Goal: Navigation & Orientation: Find specific page/section

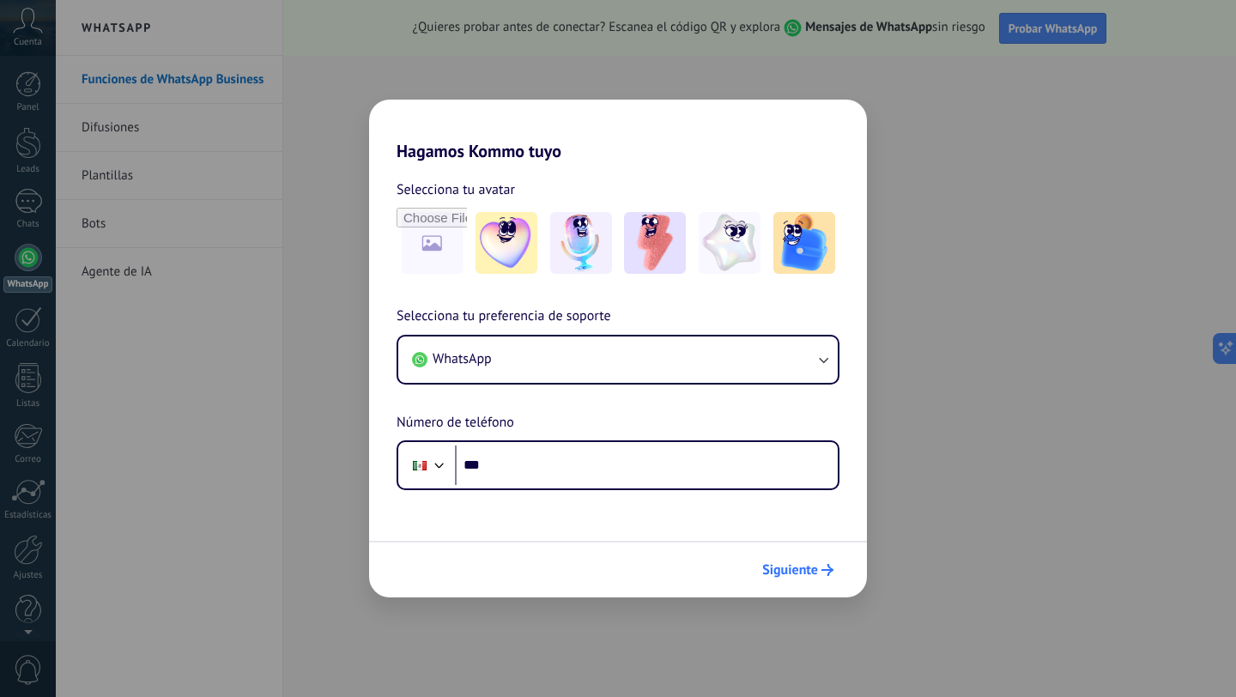
click at [794, 576] on span "Siguiente" at bounding box center [790, 570] width 56 height 12
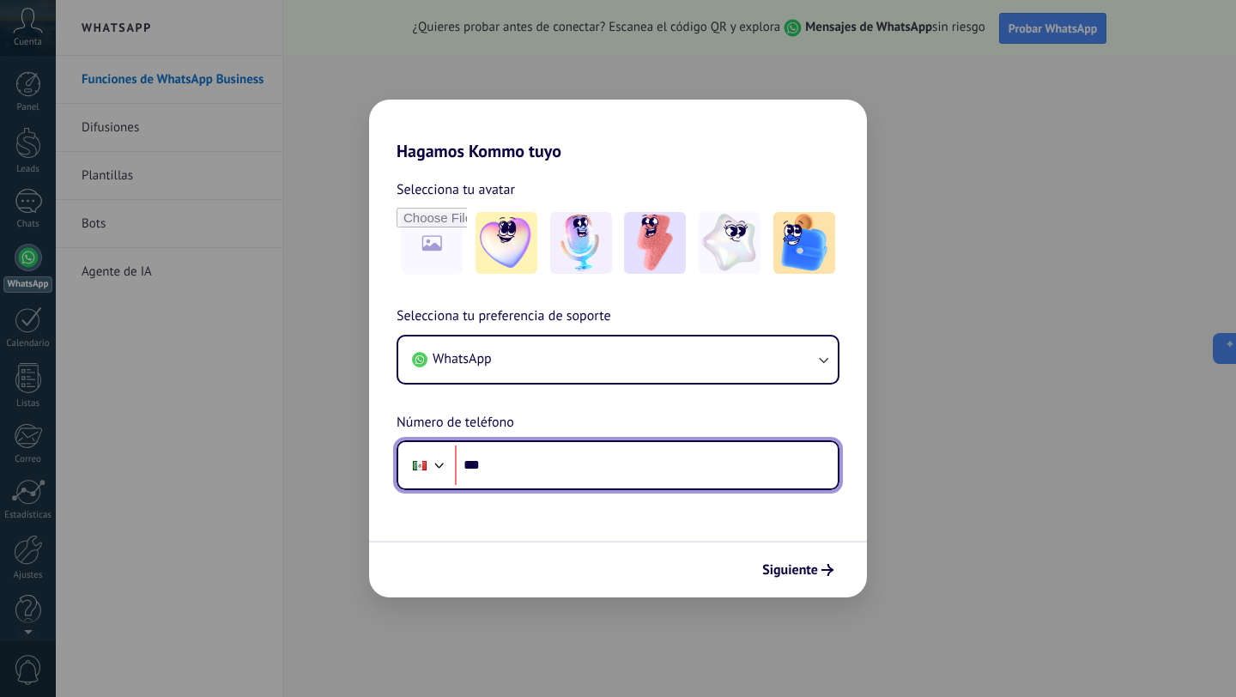
click at [569, 466] on input "***" at bounding box center [646, 465] width 383 height 39
type input "**********"
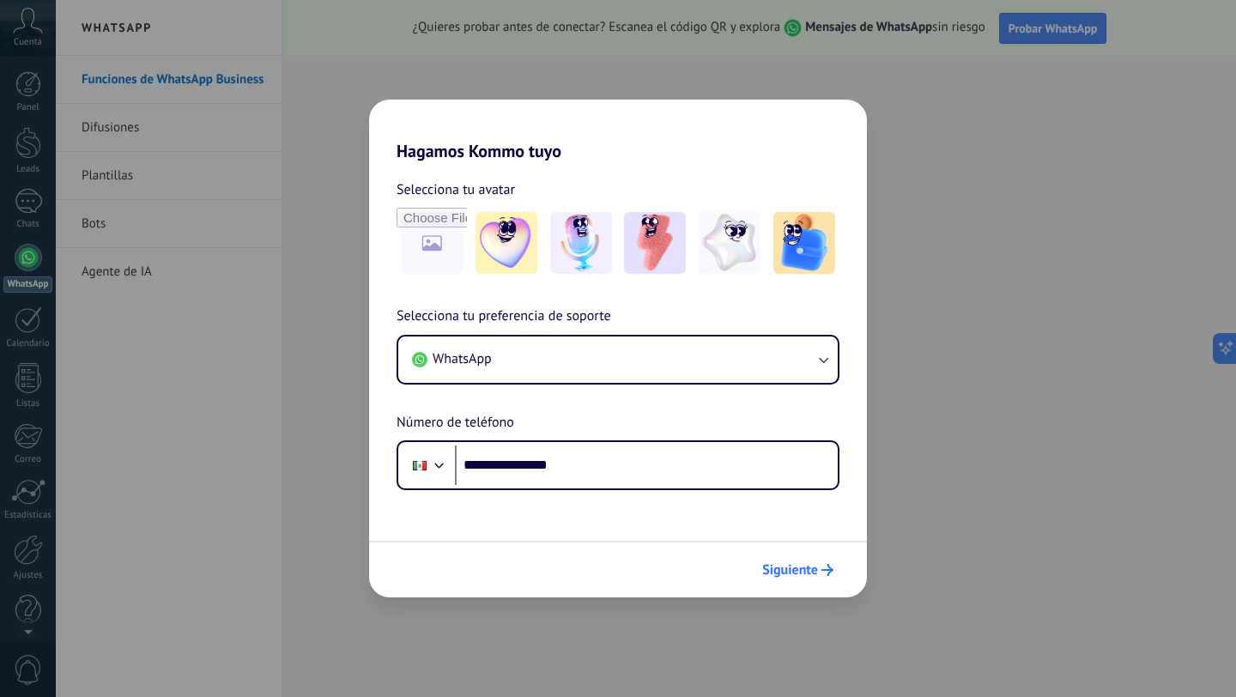
click at [780, 579] on button "Siguiente" at bounding box center [798, 569] width 87 height 29
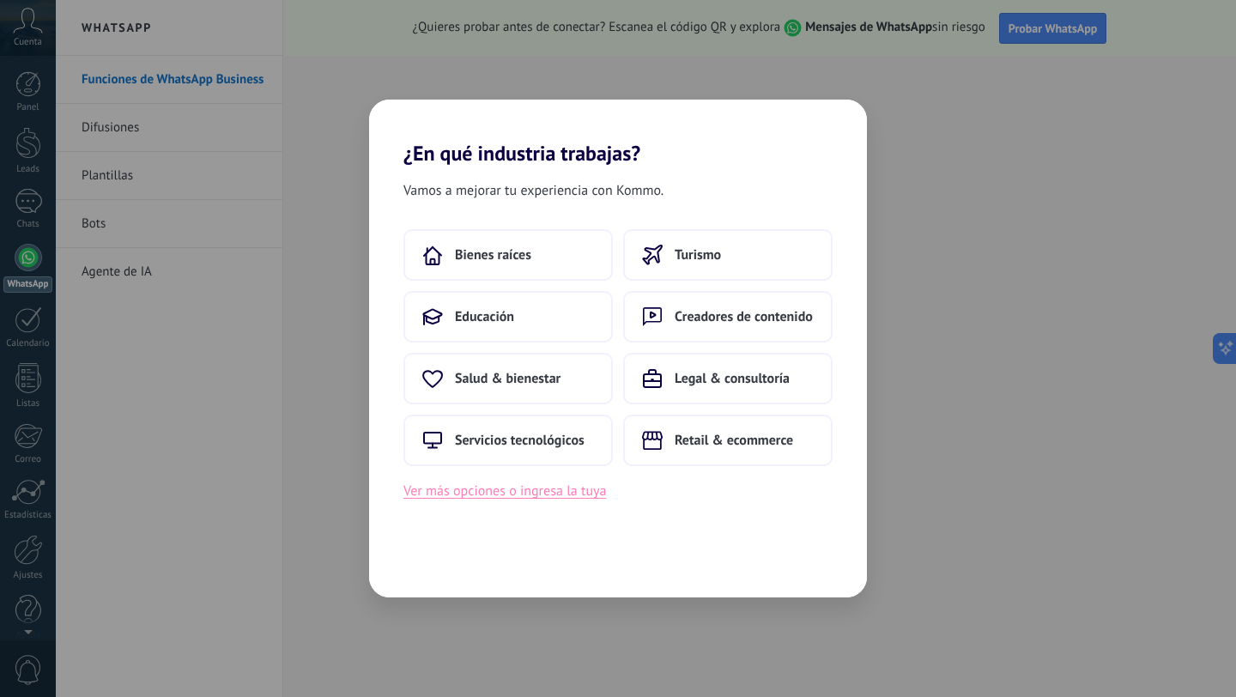
click at [544, 496] on button "Ver más opciones o ingresa la tuya" at bounding box center [505, 491] width 203 height 22
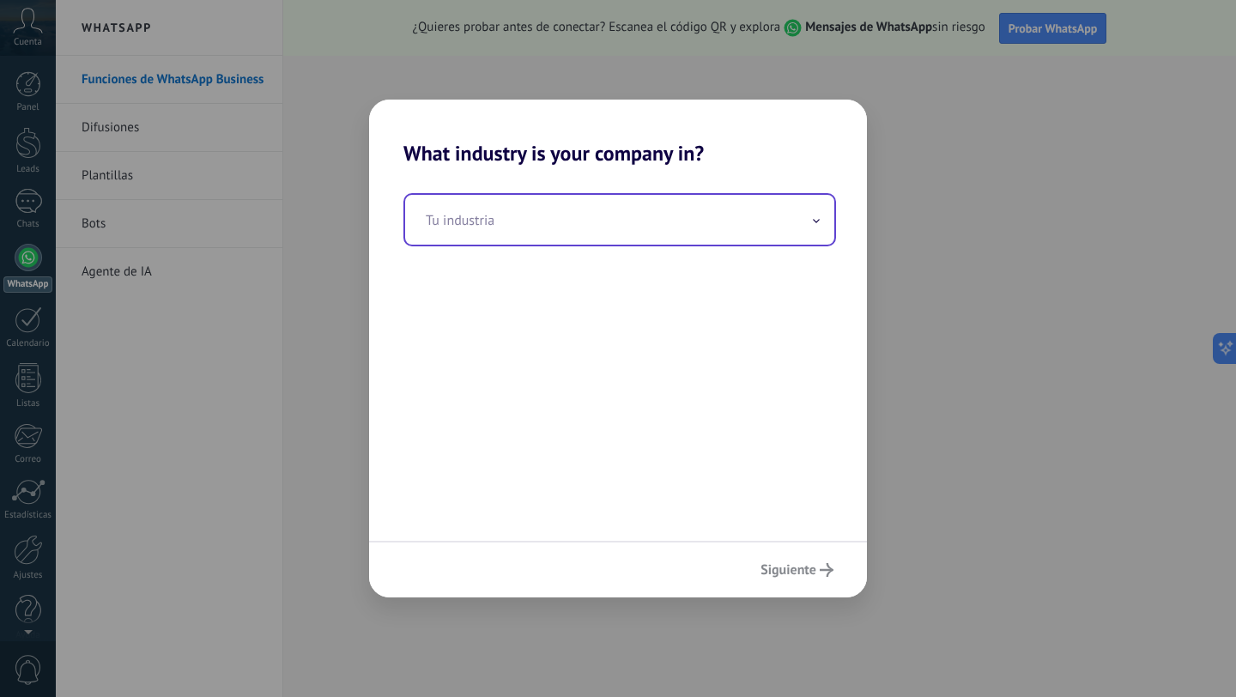
click at [537, 233] on input "text" at bounding box center [619, 220] width 429 height 50
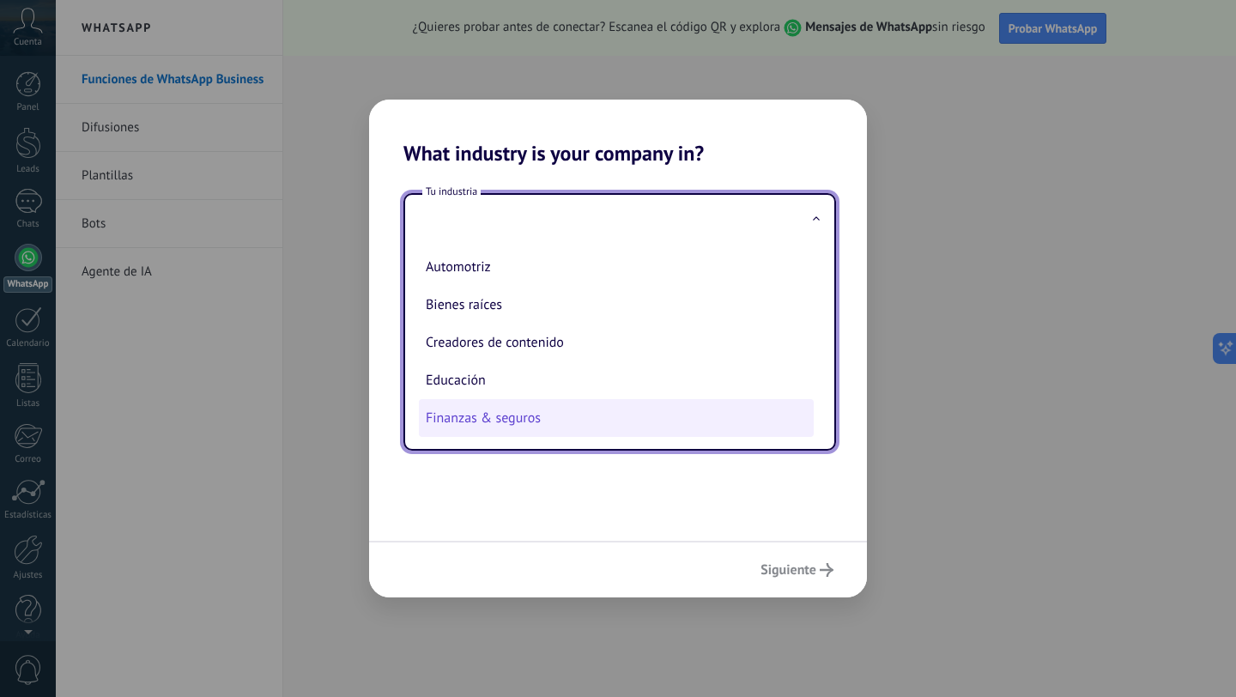
click at [517, 432] on li "Finanzas & seguros" at bounding box center [616, 418] width 395 height 38
type input "**********"
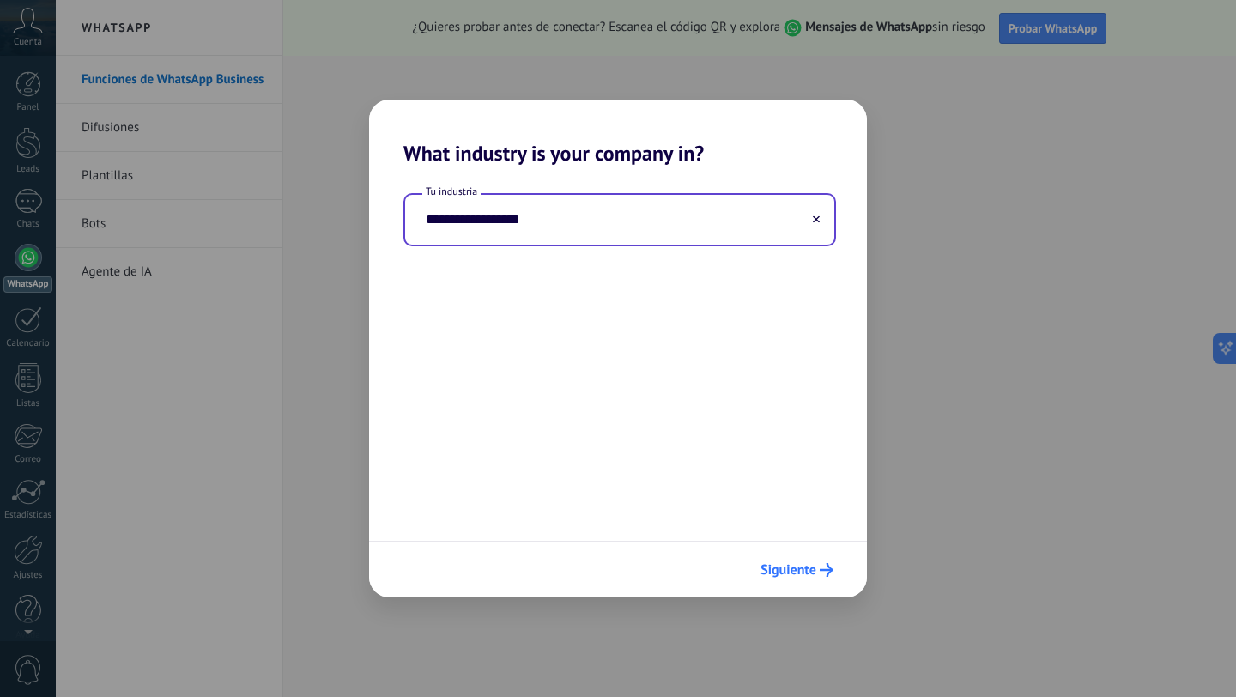
click at [816, 567] on span "Siguiente" at bounding box center [789, 570] width 56 height 12
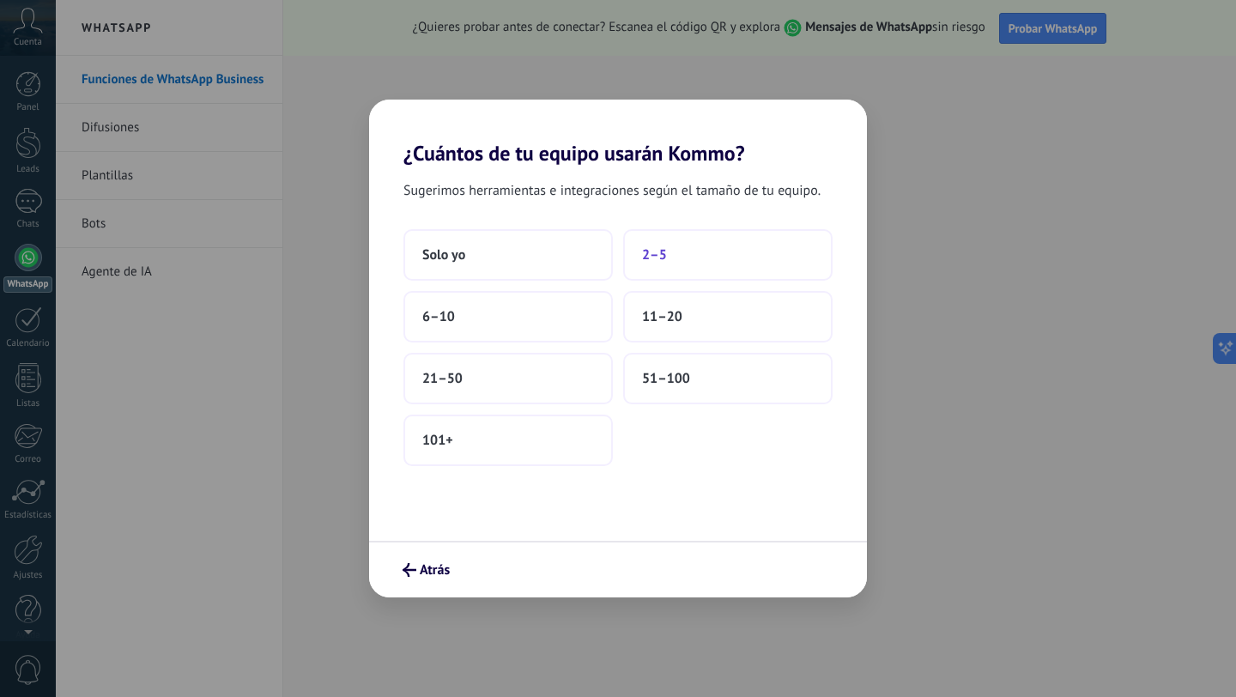
click at [683, 260] on button "2–5" at bounding box center [727, 255] width 209 height 52
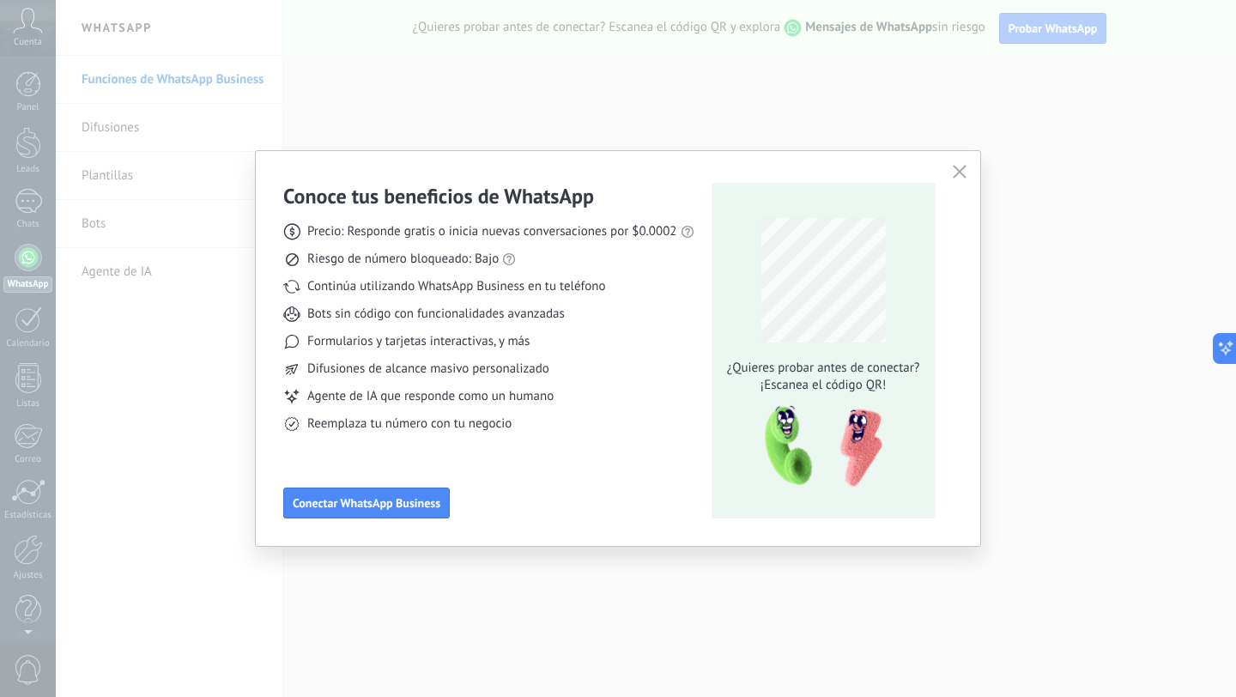
click at [953, 170] on icon "button" at bounding box center [960, 172] width 14 height 14
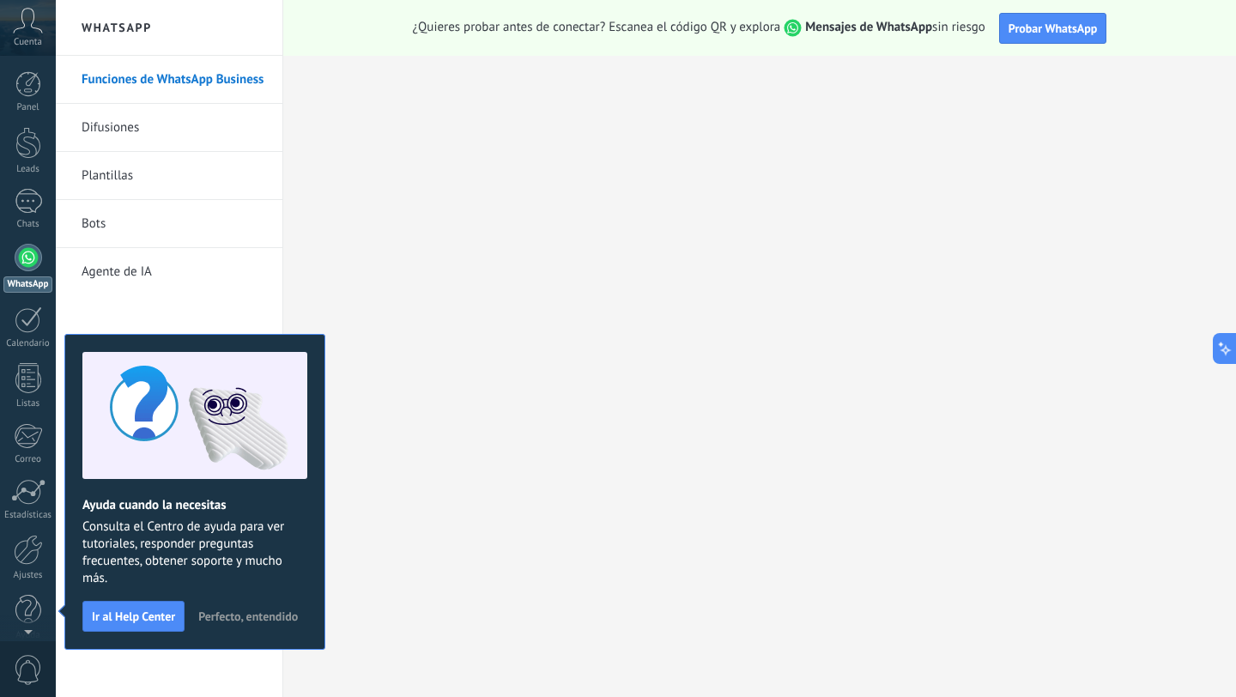
click at [230, 617] on span "Perfecto, entendido" at bounding box center [248, 616] width 100 height 12
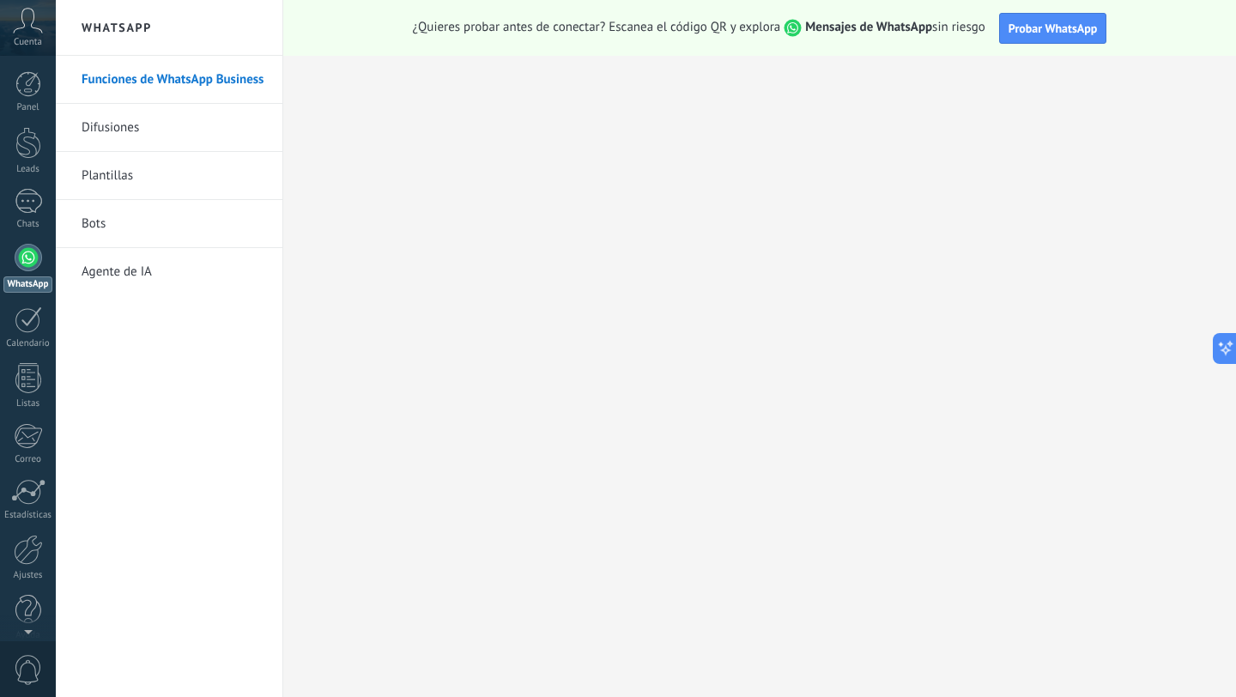
click at [132, 264] on link "Agente de IA" at bounding box center [174, 272] width 184 height 48
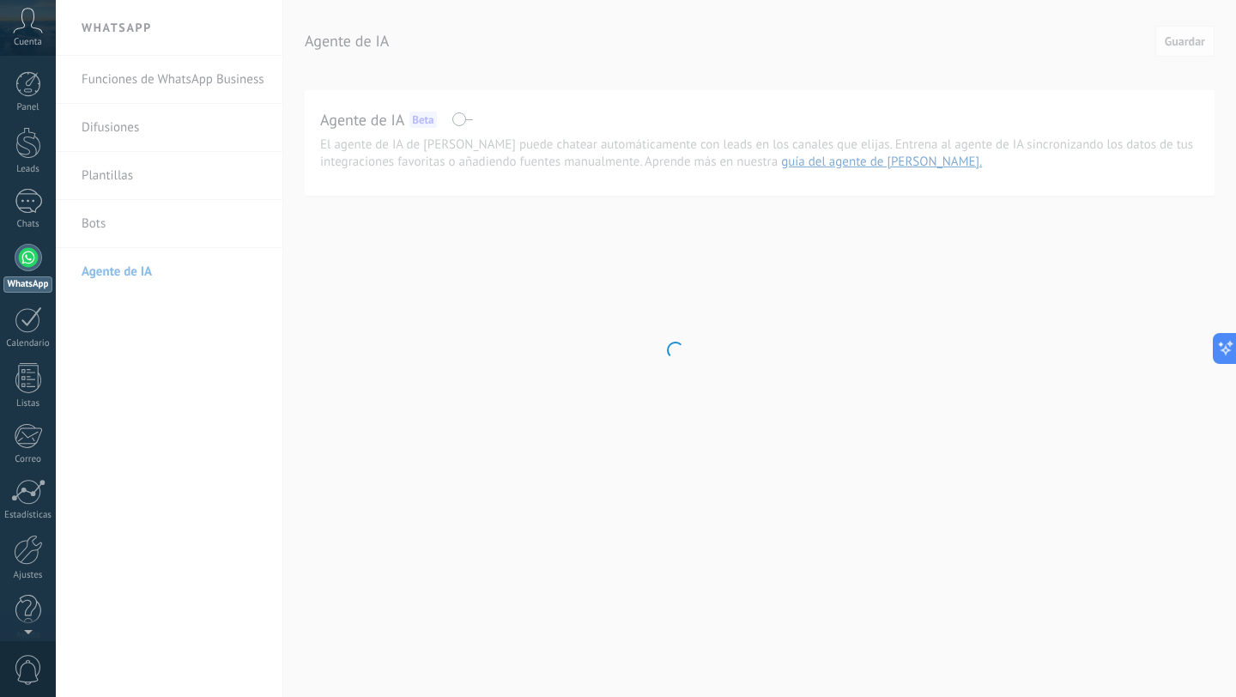
click at [106, 235] on body ".abccls-1,.abccls-2{fill-rule:evenodd}.abccls-2{fill:#fff} .abfcls-1{fill:none}…" at bounding box center [618, 348] width 1236 height 697
click at [107, 224] on body ".abccls-1,.abccls-2{fill-rule:evenodd}.abccls-2{fill:#fff} .abfcls-1{fill:none}…" at bounding box center [618, 348] width 1236 height 697
click at [671, 352] on body ".abccls-1,.abccls-2{fill-rule:evenodd}.abccls-2{fill:#fff} .abfcls-1{fill:none}…" at bounding box center [618, 348] width 1236 height 697
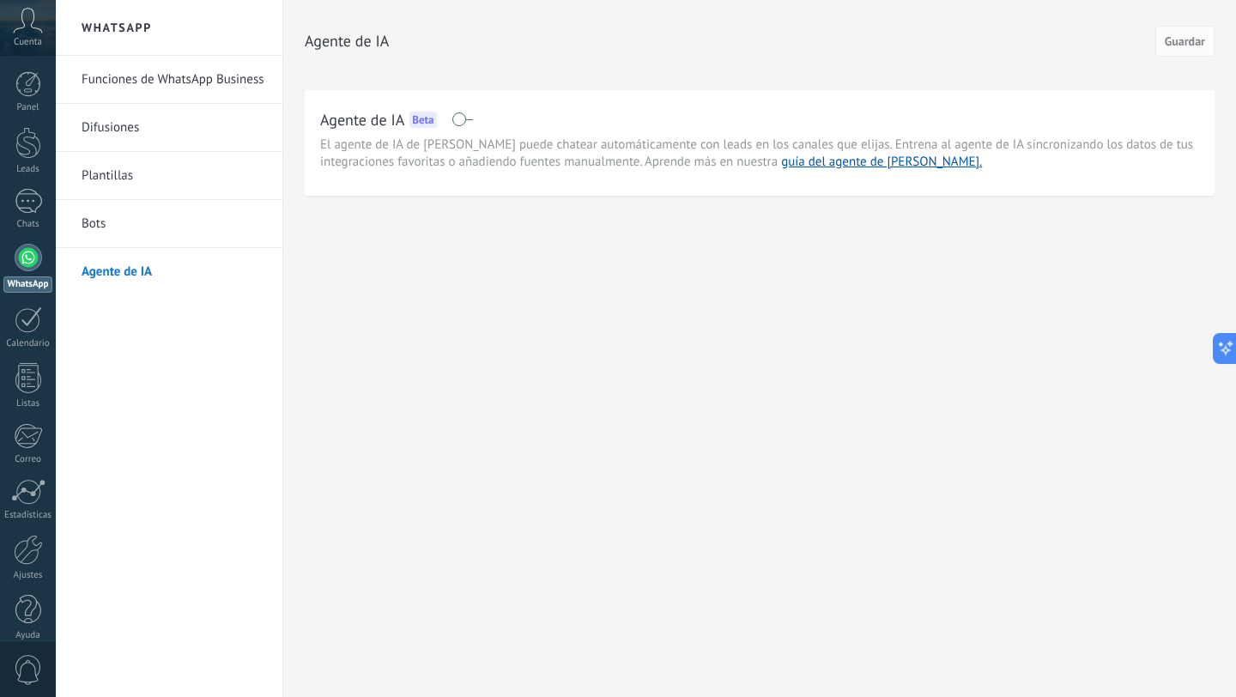
click at [113, 220] on link "Bots" at bounding box center [174, 224] width 184 height 48
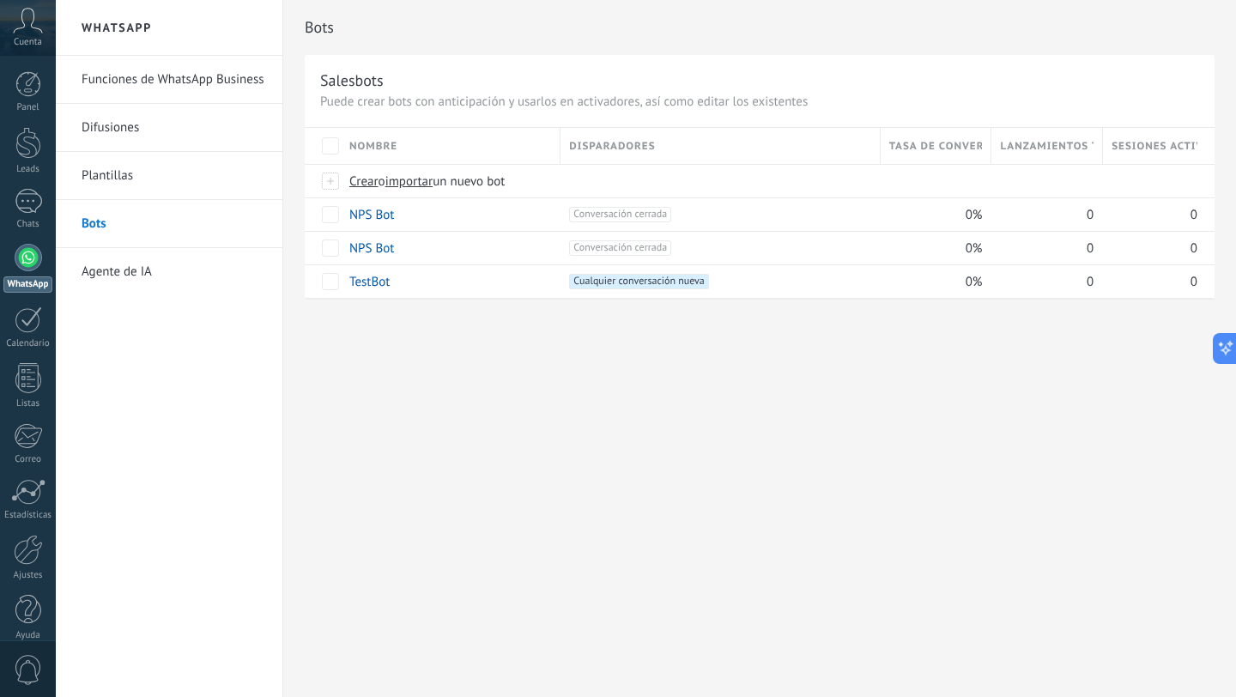
click at [112, 181] on link "Plantillas" at bounding box center [174, 176] width 184 height 48
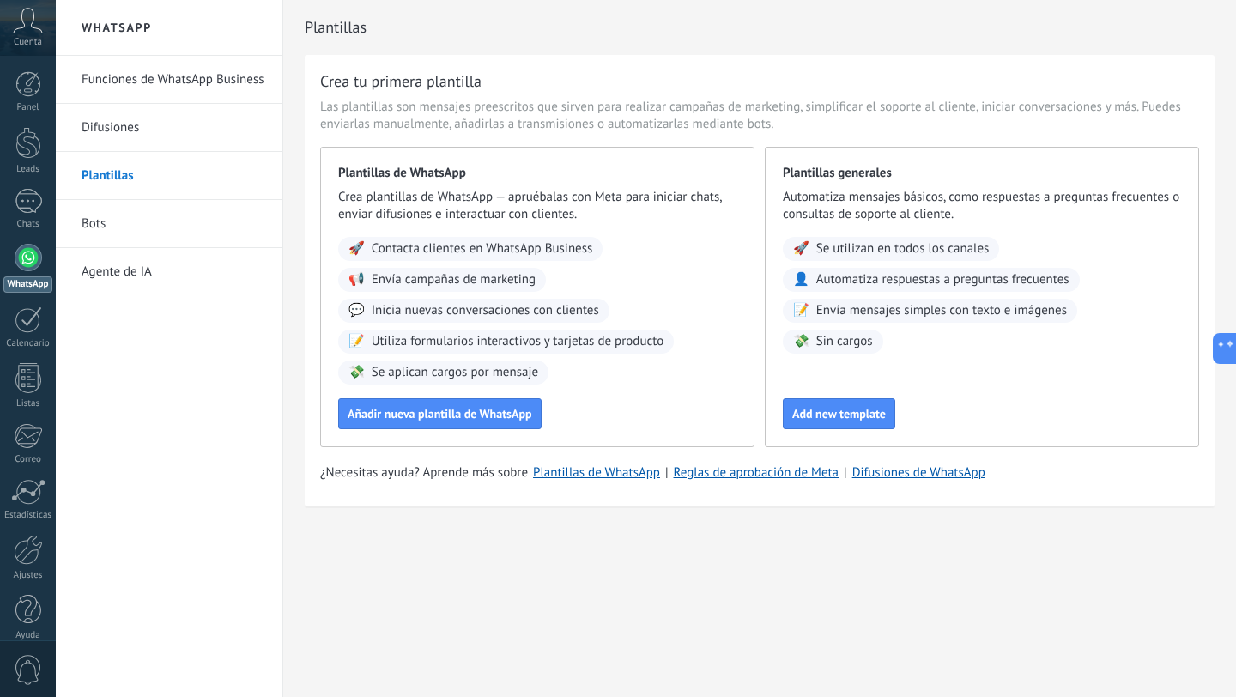
click at [118, 138] on link "Difusiones" at bounding box center [174, 128] width 184 height 48
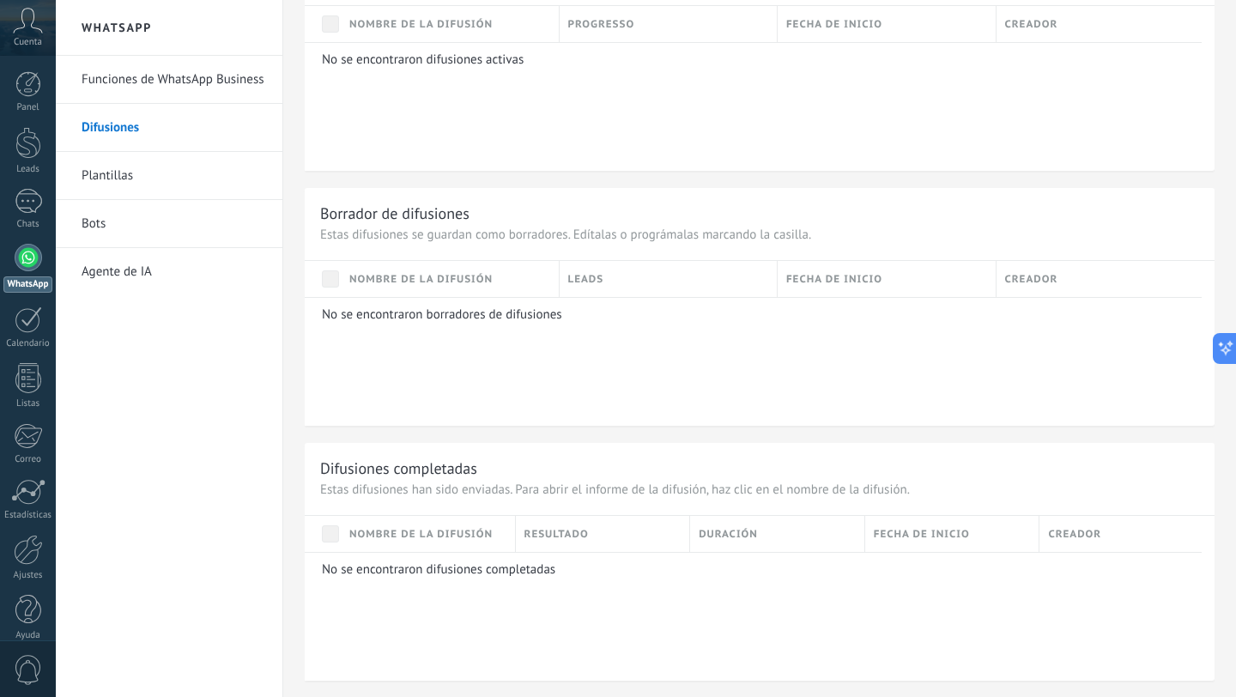
scroll to position [655, 0]
click at [122, 93] on link "Funciones de WhatsApp Business" at bounding box center [174, 80] width 184 height 48
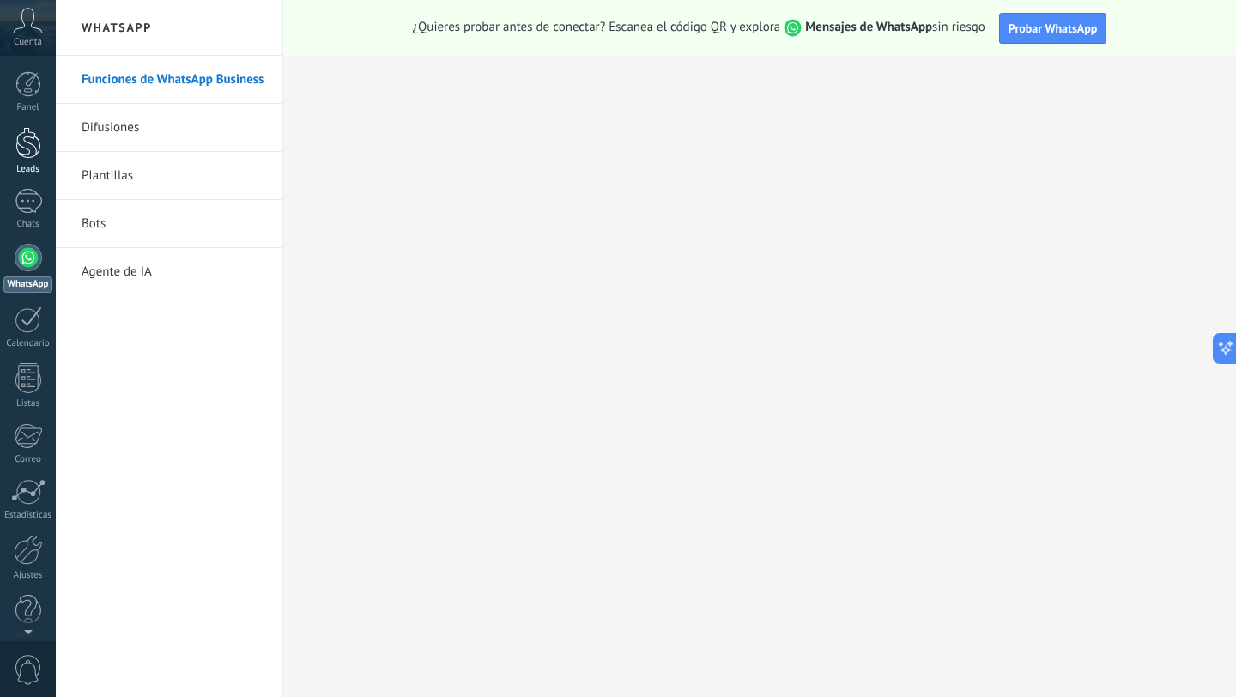
click at [33, 155] on div at bounding box center [28, 143] width 26 height 32
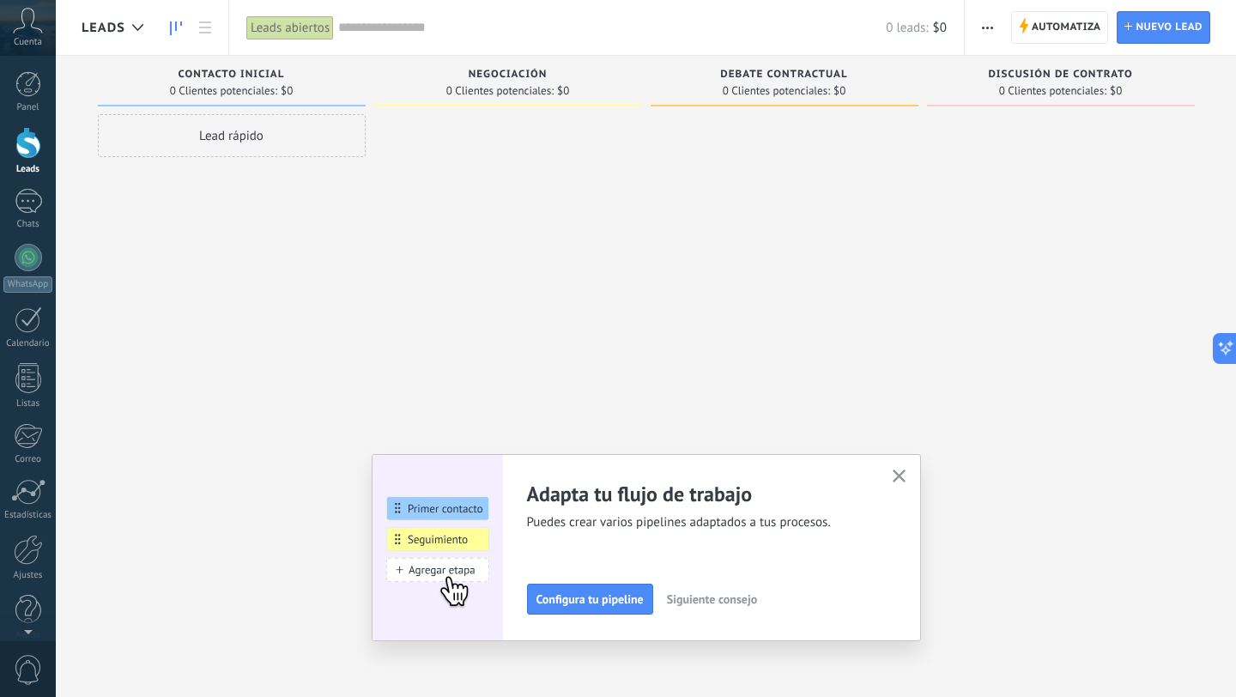
click at [904, 476] on icon "button" at bounding box center [899, 476] width 13 height 13
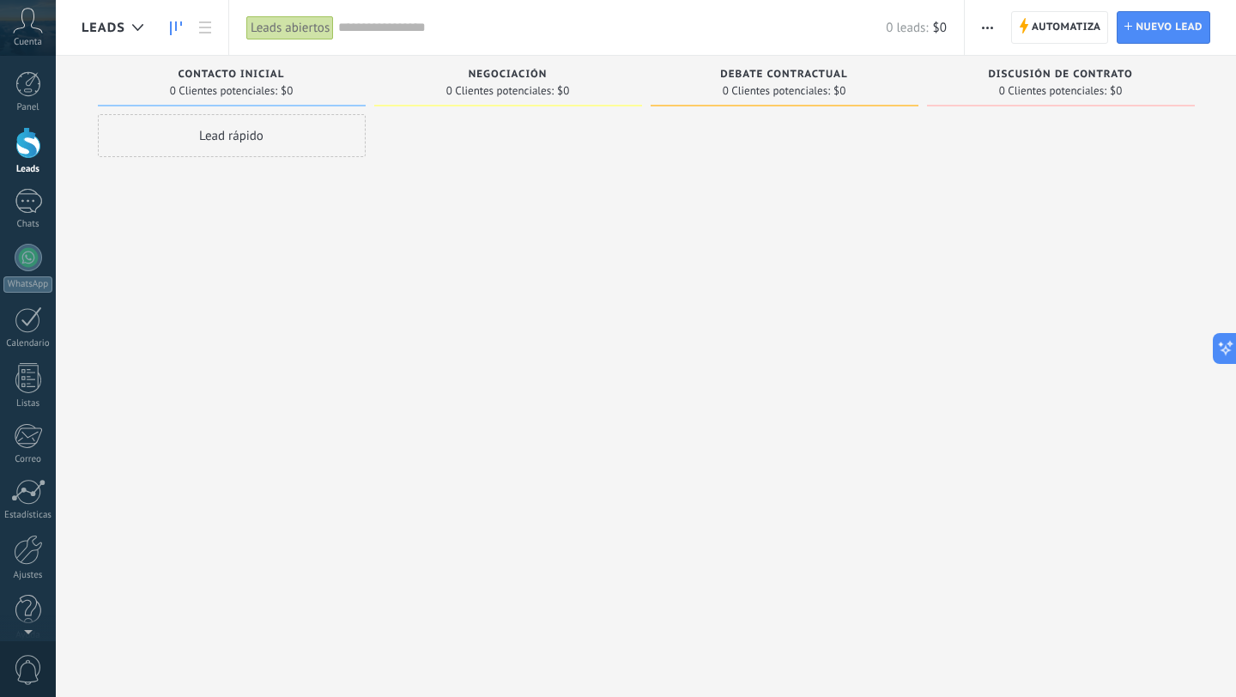
click at [279, 259] on div "Lead rápido" at bounding box center [232, 350] width 268 height 473
click at [33, 34] on div "Cuenta" at bounding box center [28, 28] width 56 height 56
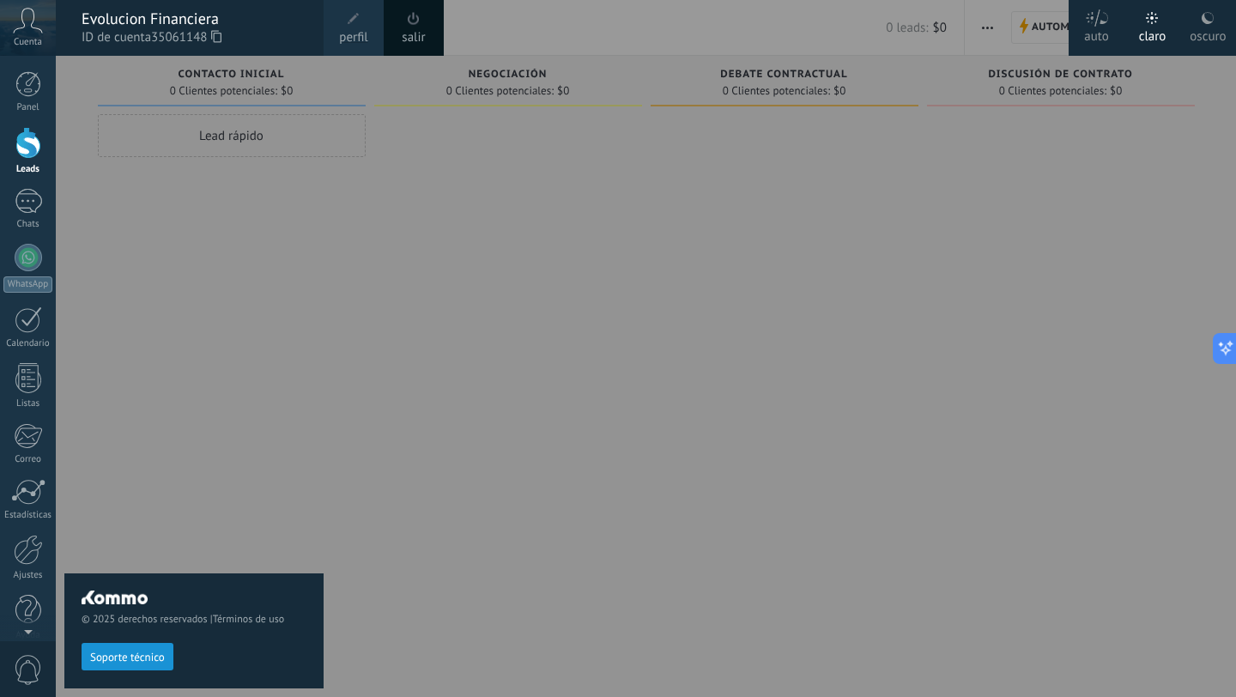
click at [17, 671] on span "0" at bounding box center [28, 670] width 29 height 30
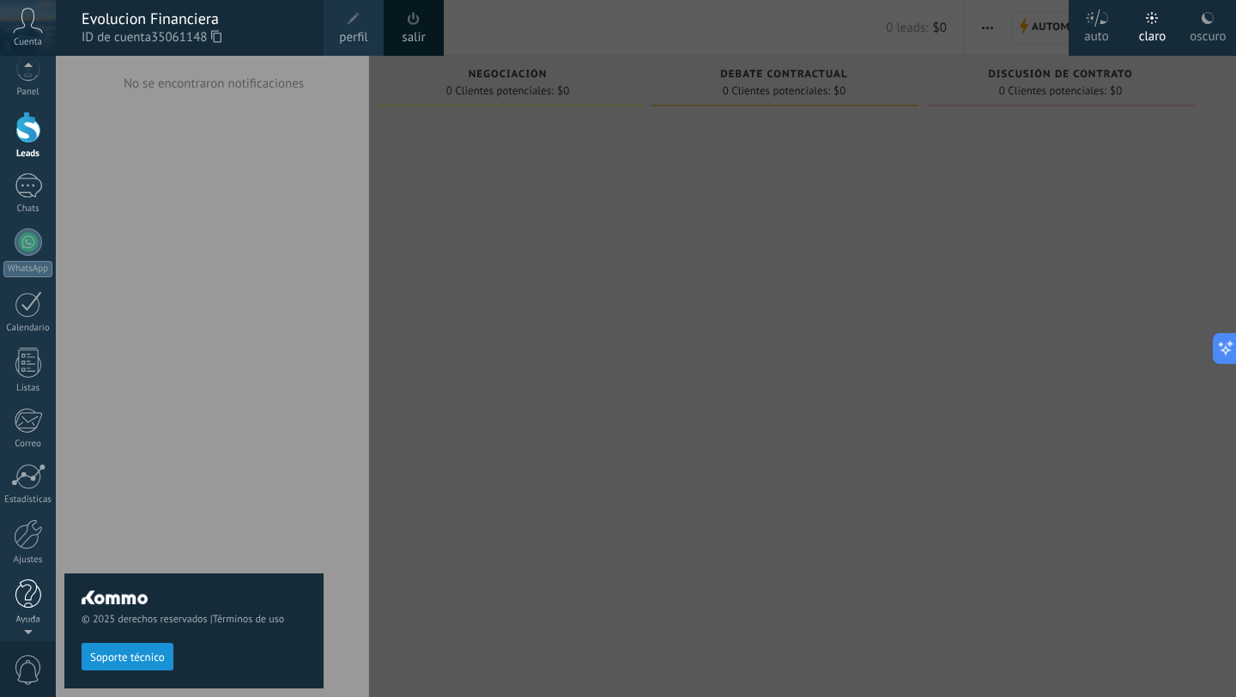
click at [31, 603] on div at bounding box center [28, 595] width 26 height 30
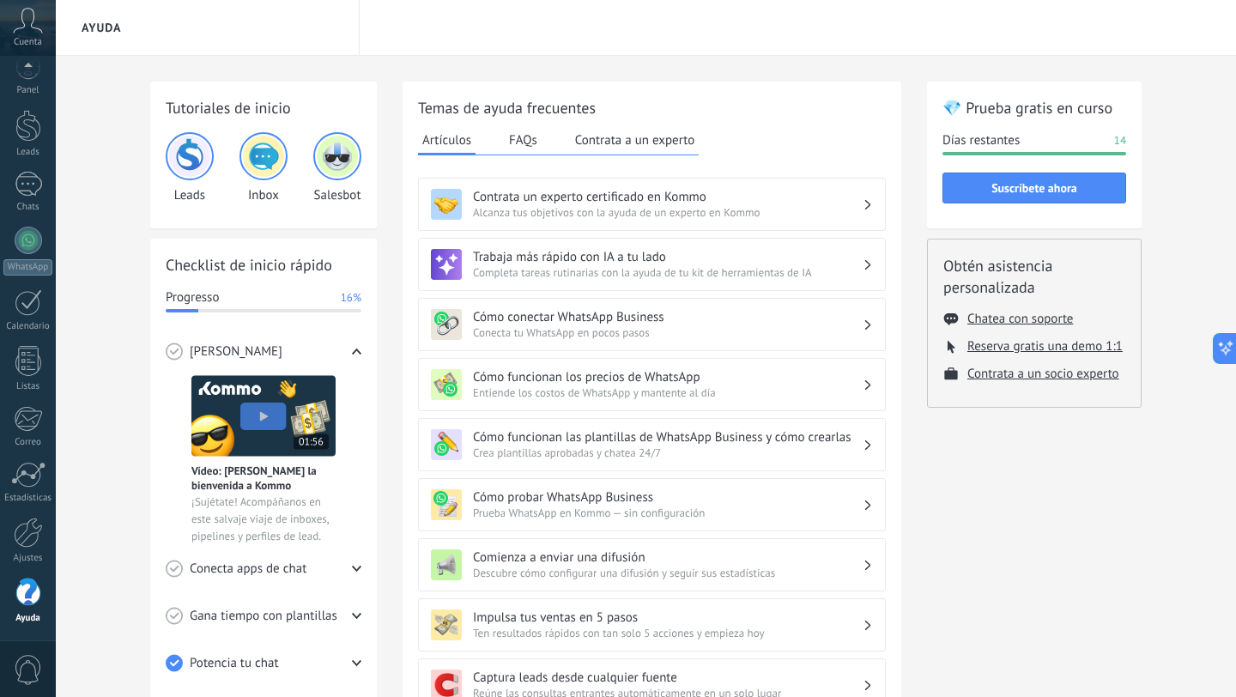
click at [995, 513] on div "💎 Prueba gratis en curso Días restantes 14 Suscríbete ahora Obtén asistencia pe…" at bounding box center [1034, 559] width 215 height 955
